Goal: Check status: Check status

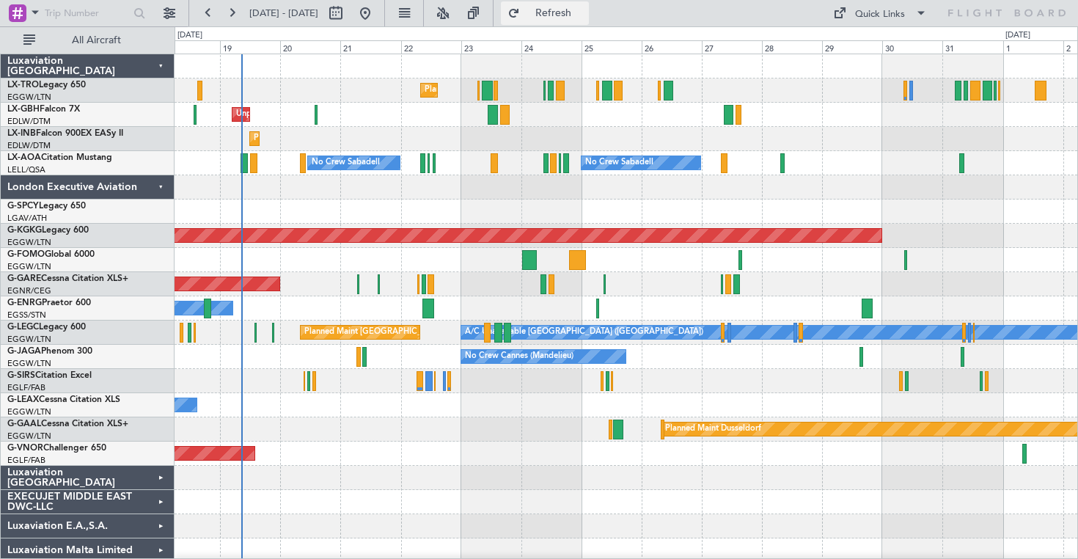
click at [576, 18] on span "Refresh" at bounding box center [554, 13] width 62 height 10
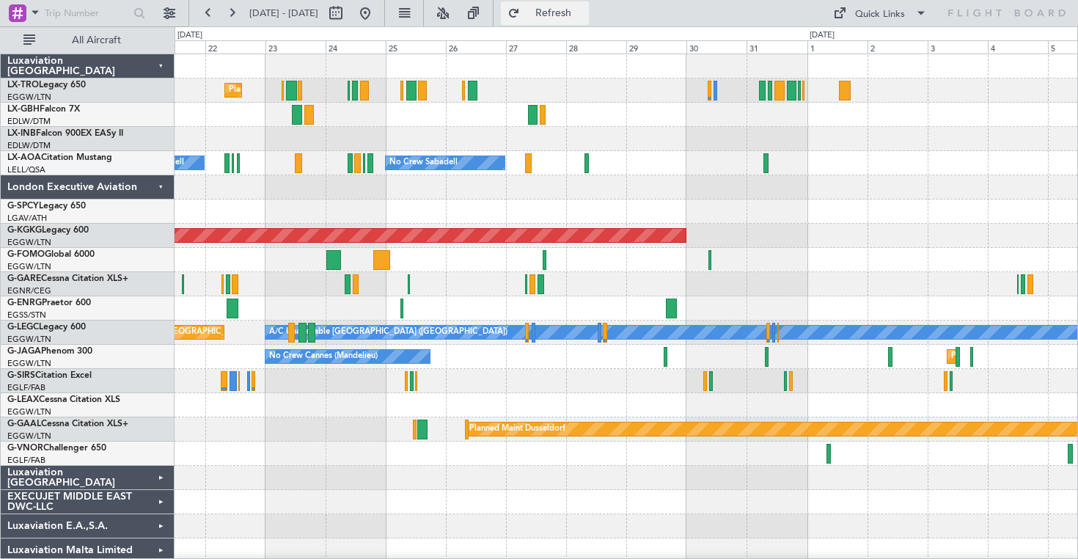
click at [585, 10] on span "Refresh" at bounding box center [554, 13] width 62 height 10
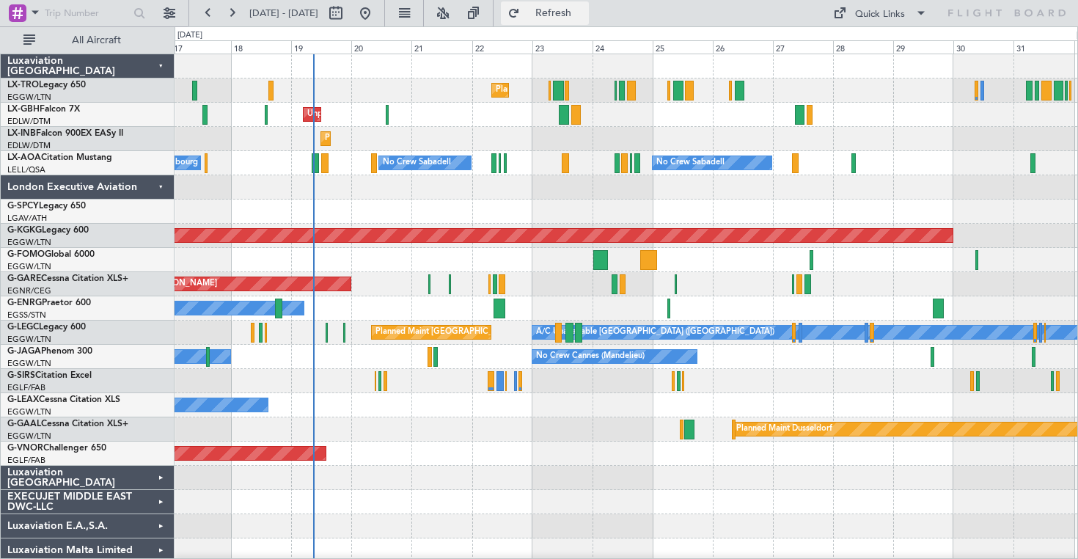
click at [589, 3] on button "Refresh" at bounding box center [545, 12] width 88 height 23
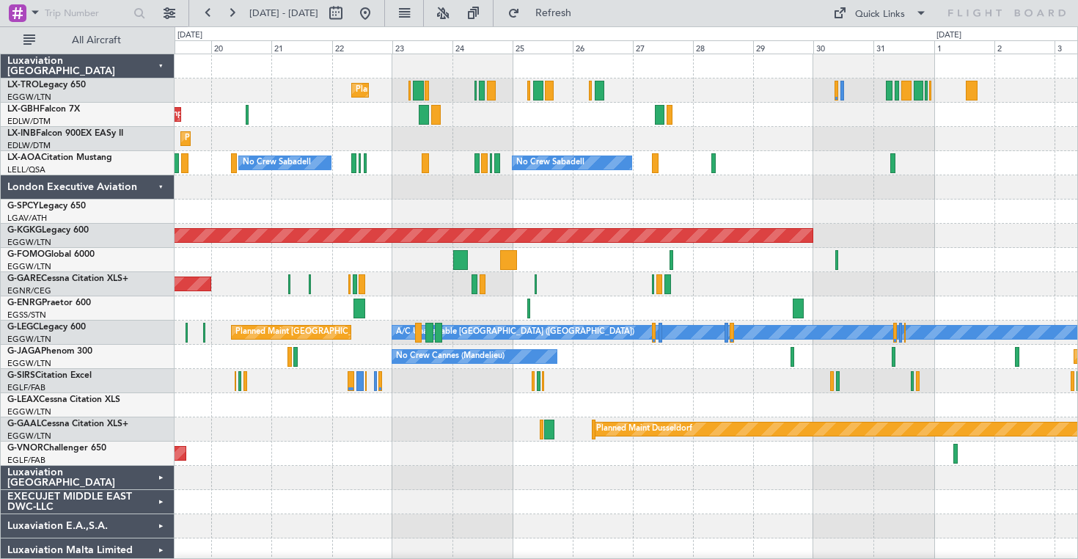
click at [796, 131] on div "Planned Maint Geneva (Cointrin)" at bounding box center [626, 139] width 903 height 24
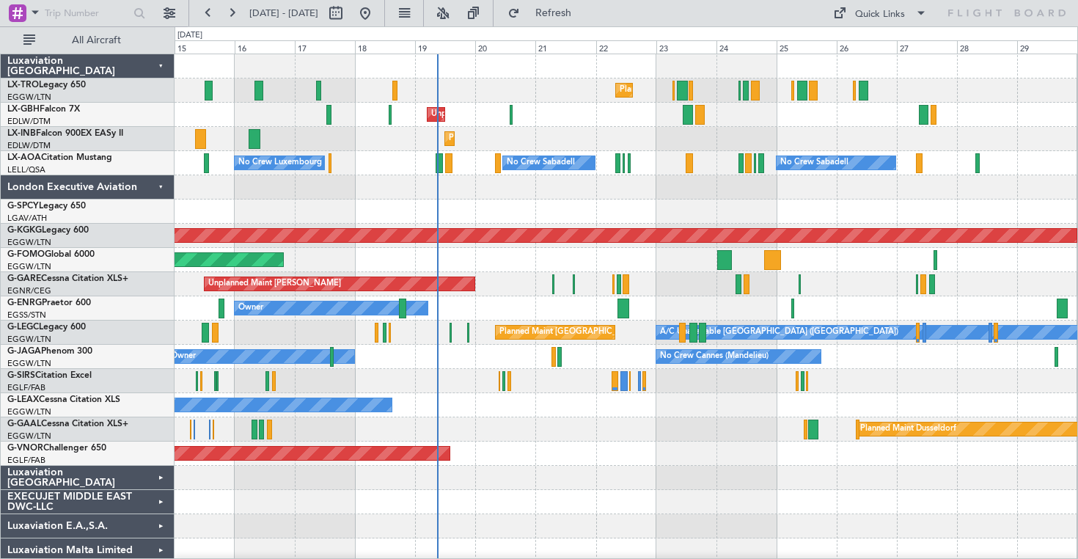
click at [621, 191] on div at bounding box center [626, 187] width 903 height 24
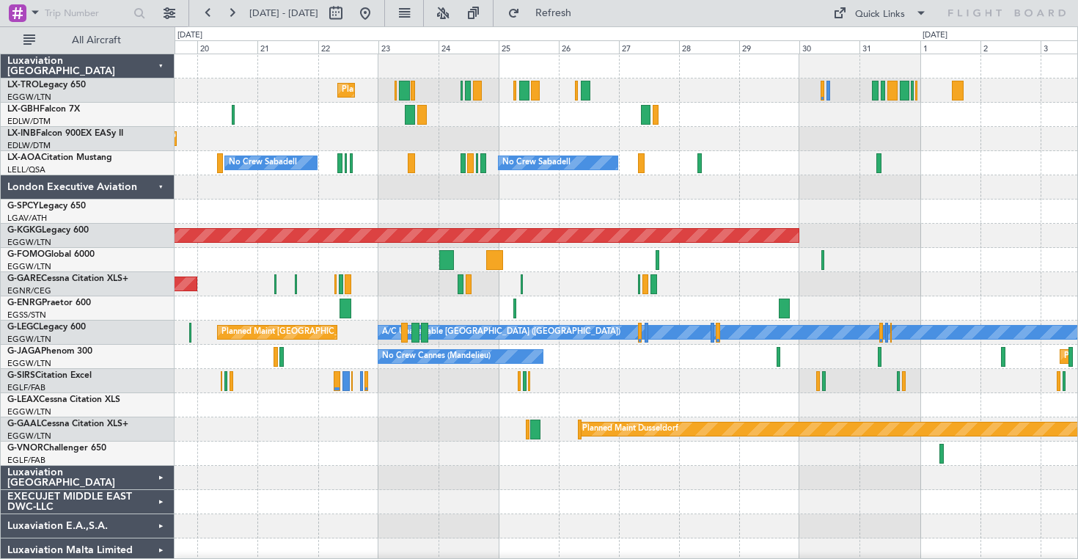
click at [355, 212] on div "Planned Maint [GEOGRAPHIC_DATA] ([GEOGRAPHIC_DATA]) Unplanned Maint [GEOGRAPHIC…" at bounding box center [626, 320] width 903 height 533
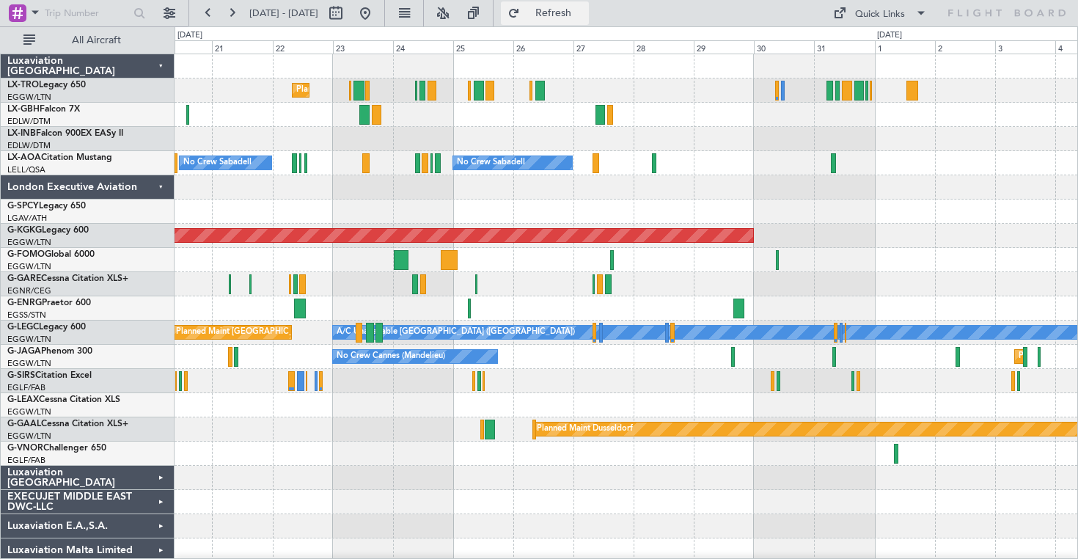
click at [589, 24] on button "Refresh" at bounding box center [545, 12] width 88 height 23
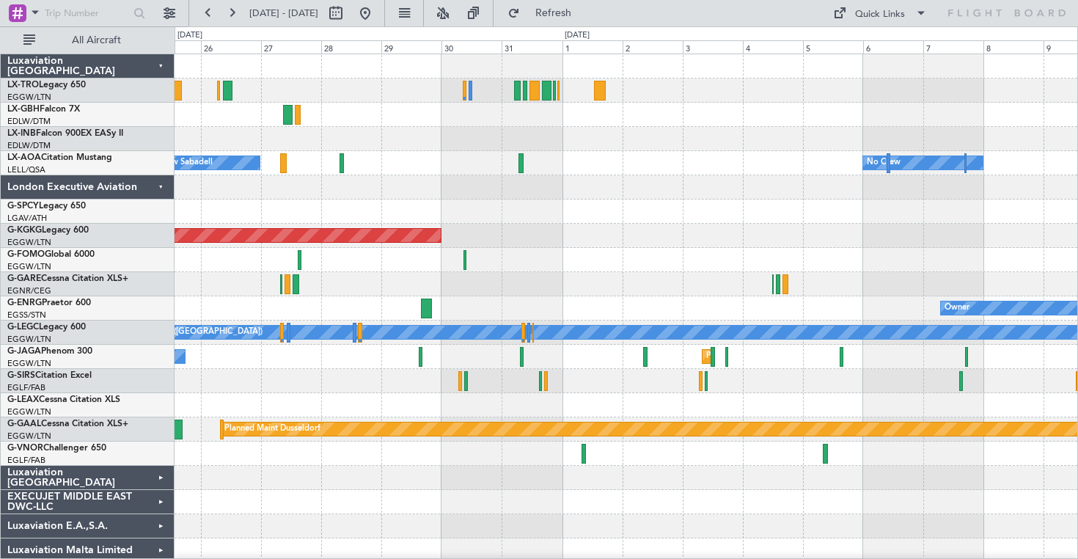
click at [445, 199] on div at bounding box center [626, 187] width 903 height 24
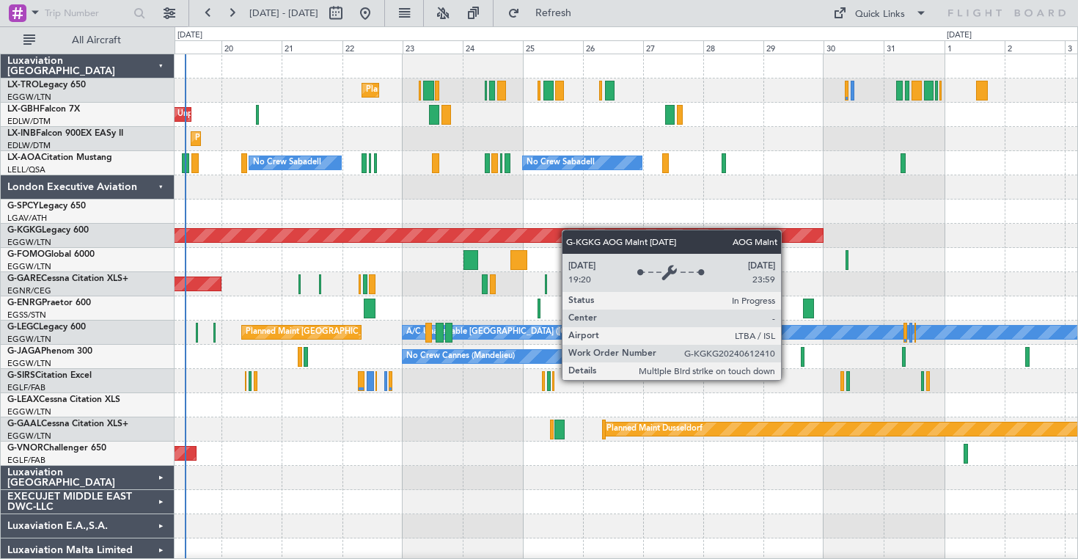
click at [669, 242] on div "Planned Maint [GEOGRAPHIC_DATA] ([GEOGRAPHIC_DATA]) Unplanned Maint [GEOGRAPHIC…" at bounding box center [626, 320] width 903 height 533
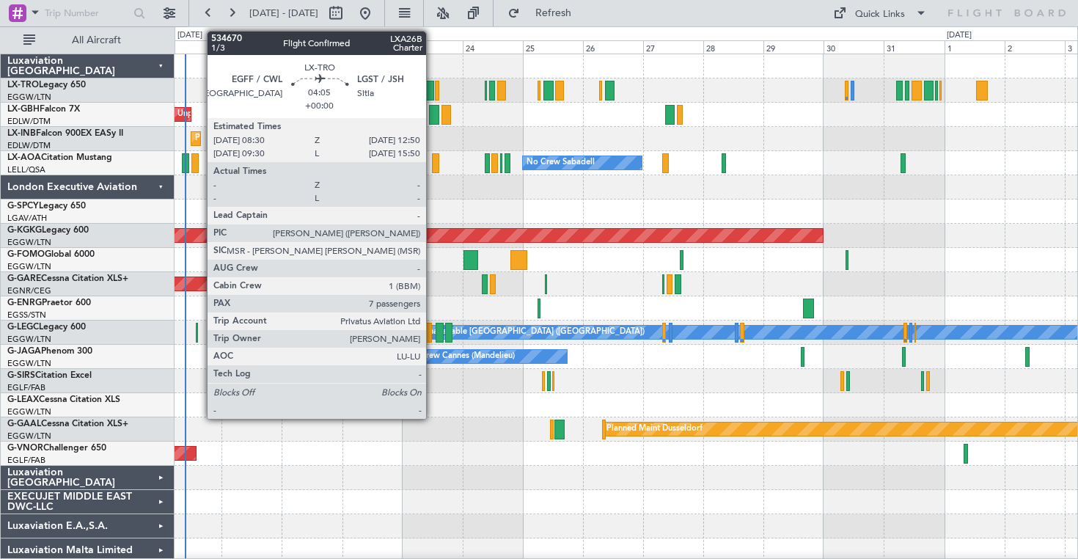
click at [433, 93] on div at bounding box center [428, 91] width 11 height 20
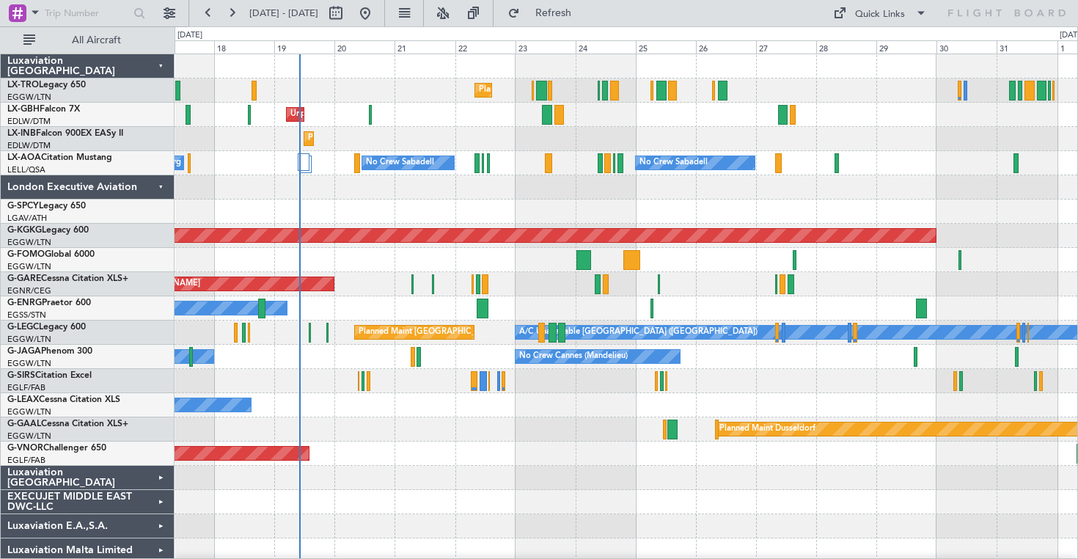
click at [476, 202] on div at bounding box center [626, 212] width 903 height 24
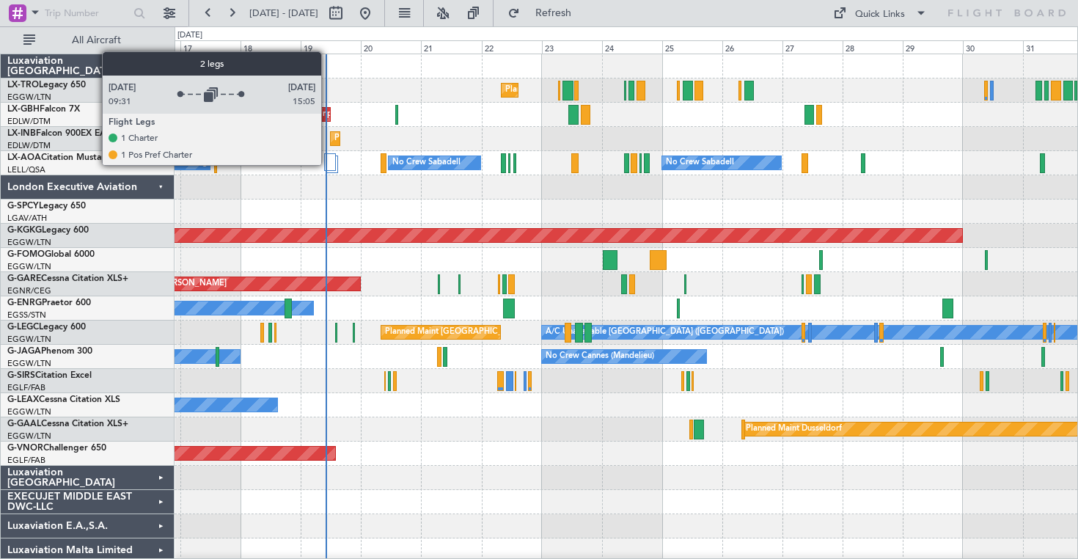
click at [328, 164] on div at bounding box center [330, 162] width 12 height 18
